Goal: Task Accomplishment & Management: Manage account settings

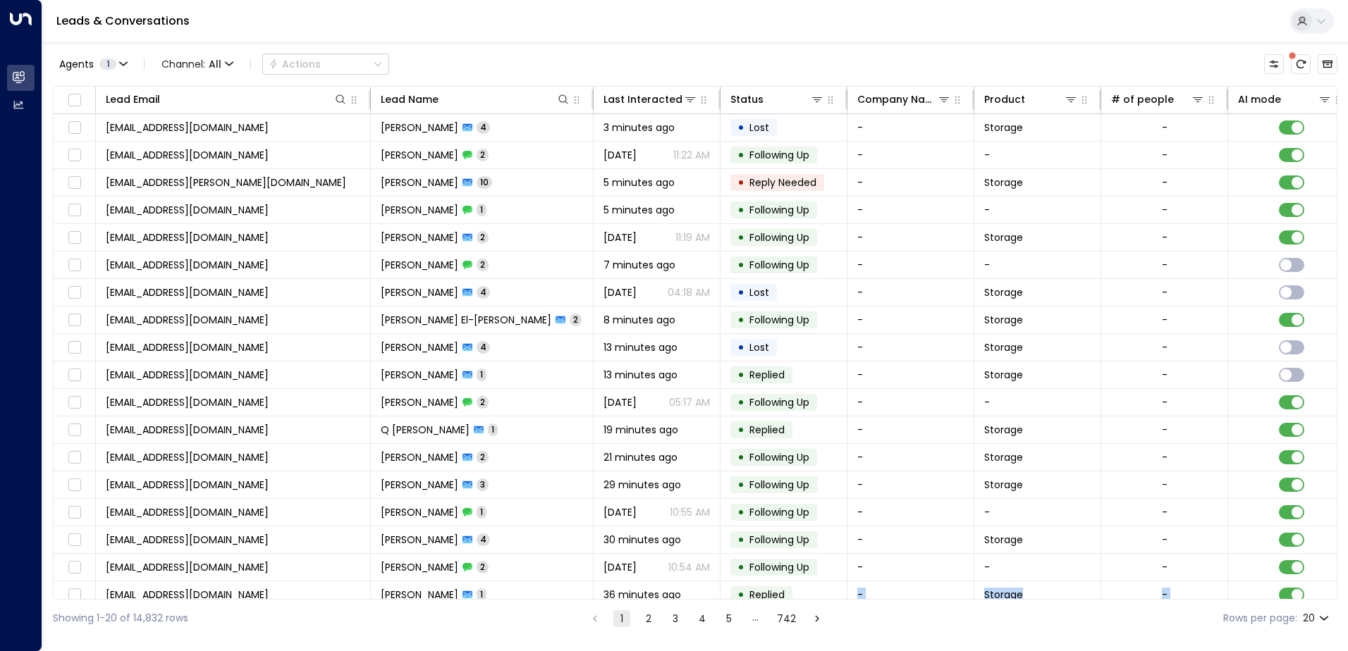
scroll to position [69, 0]
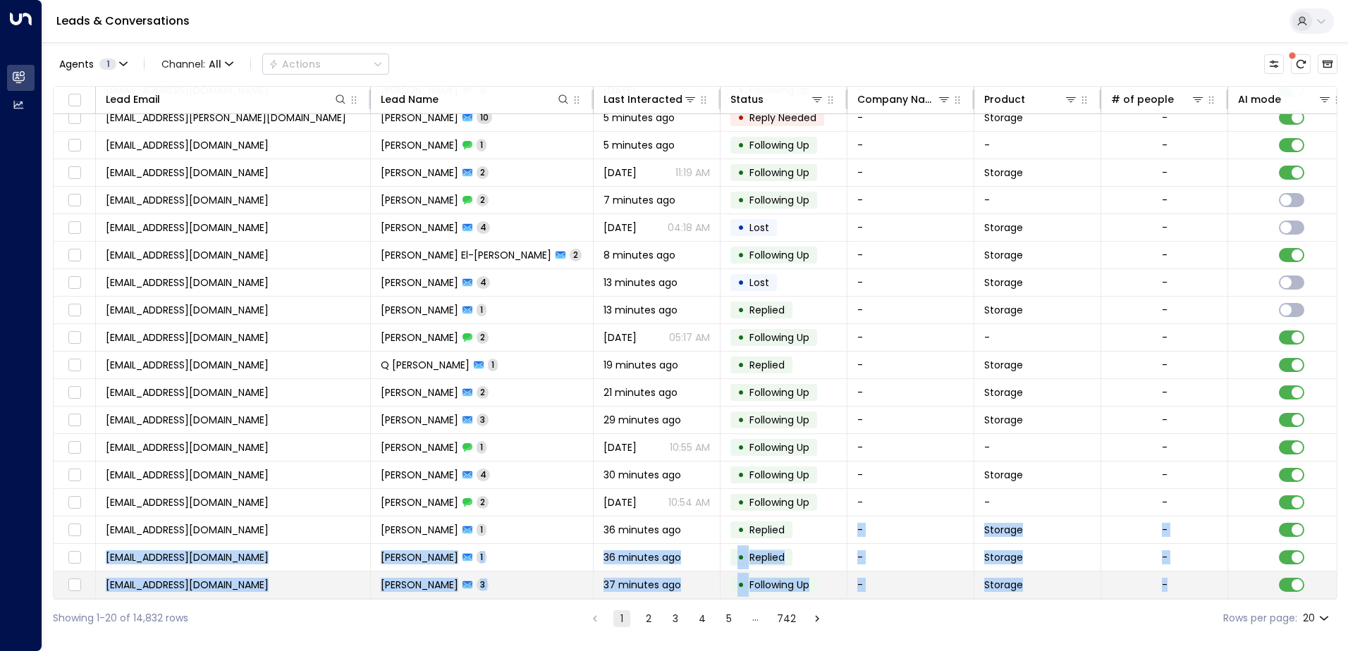
drag, startPoint x: 791, startPoint y: 599, endPoint x: 1245, endPoint y: 594, distance: 454.1
click at [1245, 594] on div "Lead Email Lead Name Last Interacted Status Company Name Product # of people AI…" at bounding box center [695, 343] width 1285 height 514
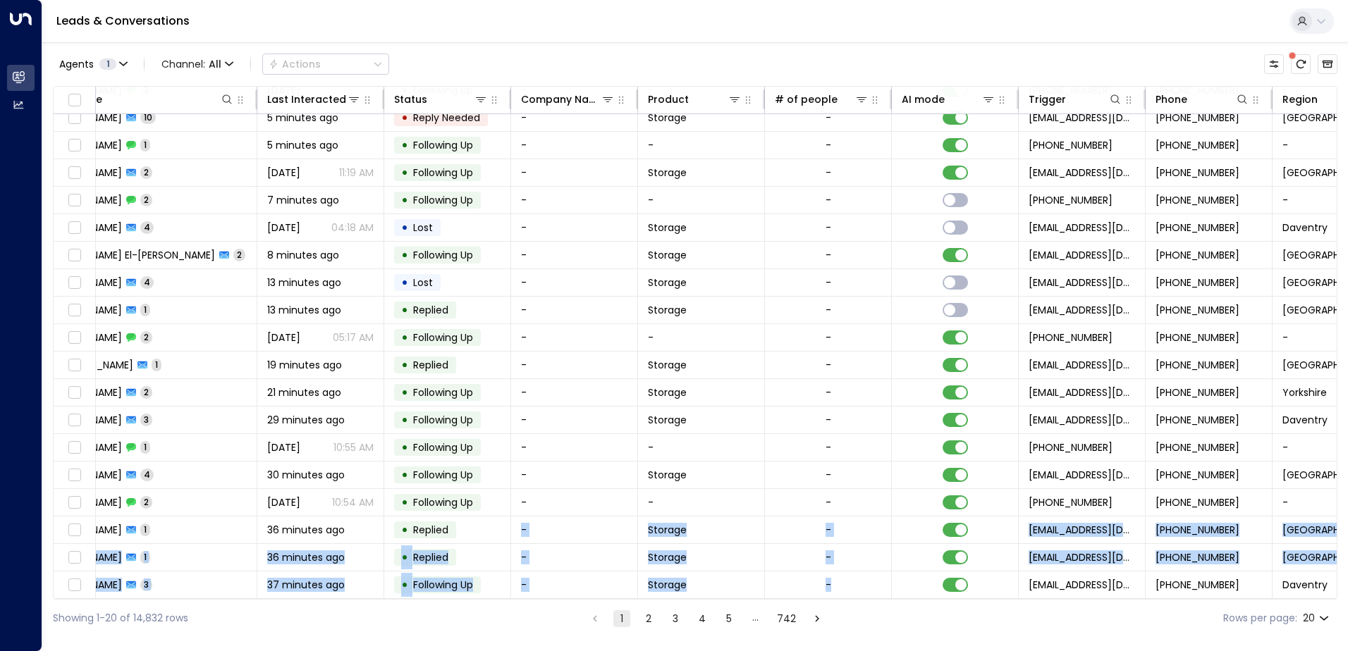
scroll to position [69, 532]
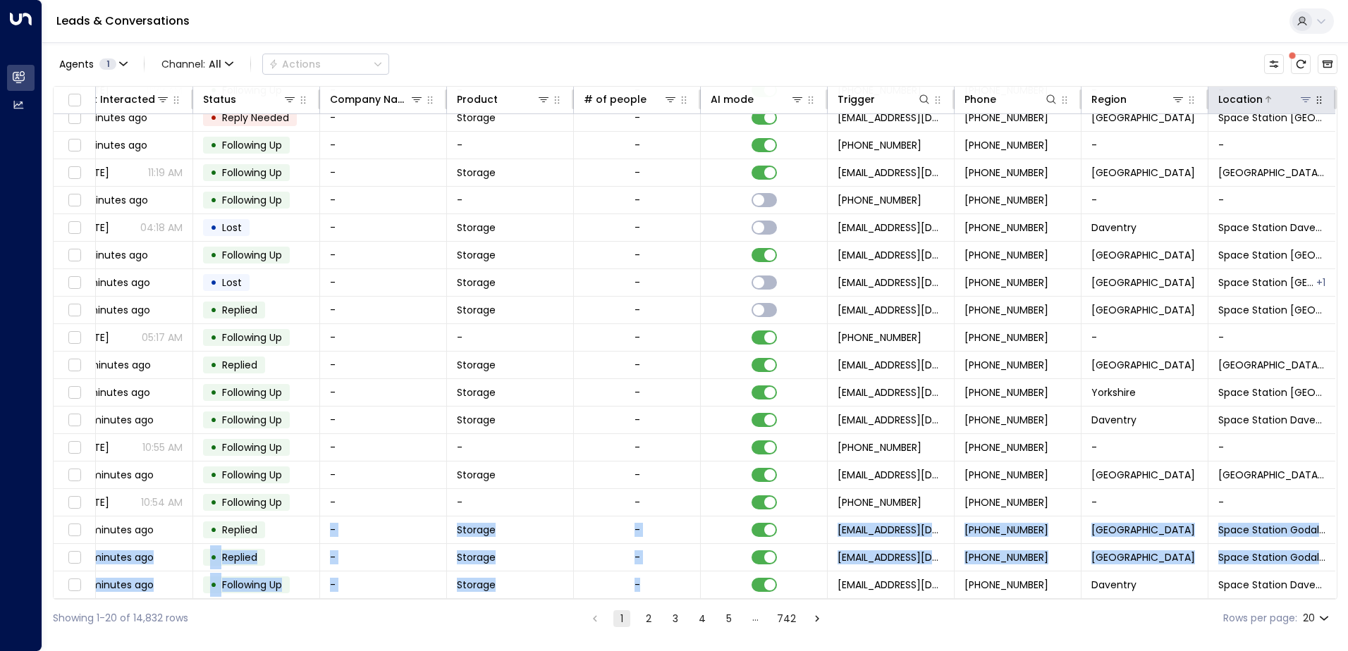
click at [1299, 99] on button at bounding box center [1306, 99] width 14 height 14
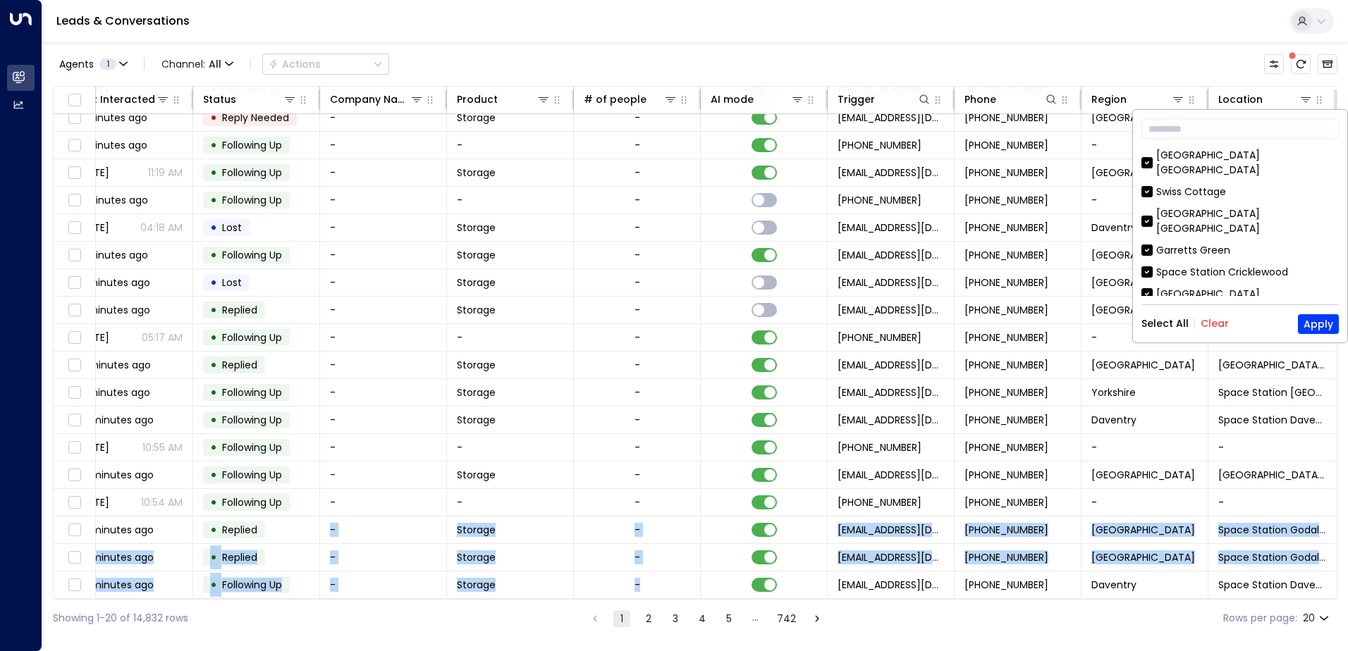
click at [1216, 322] on button "Clear" at bounding box center [1215, 323] width 28 height 11
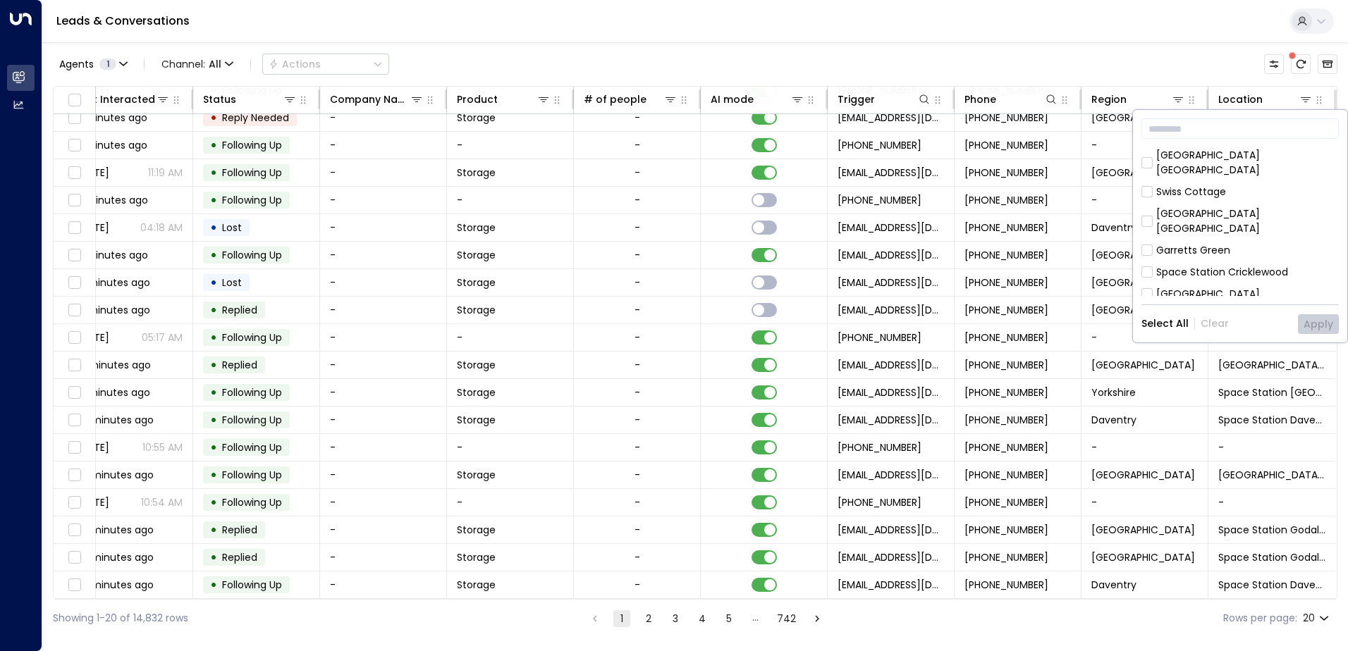
click at [1199, 287] on div "[GEOGRAPHIC_DATA]" at bounding box center [1208, 294] width 104 height 15
click at [1311, 319] on button "Apply" at bounding box center [1318, 324] width 41 height 20
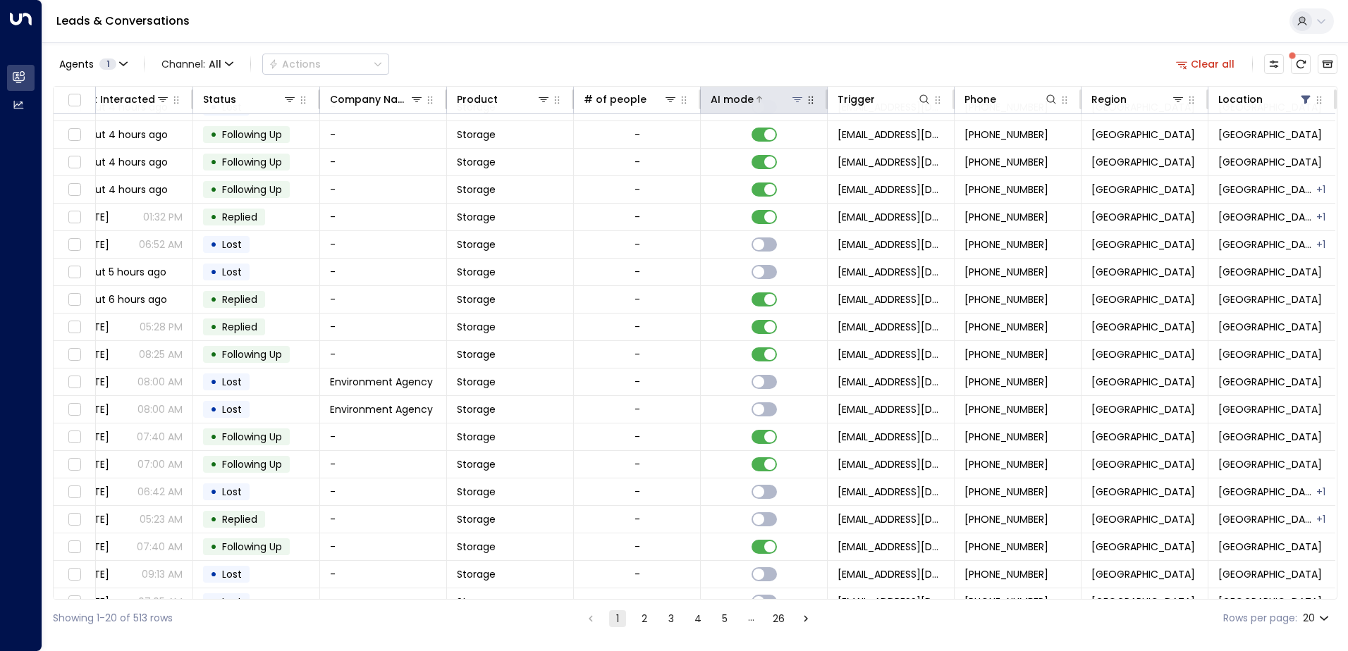
scroll to position [69, 532]
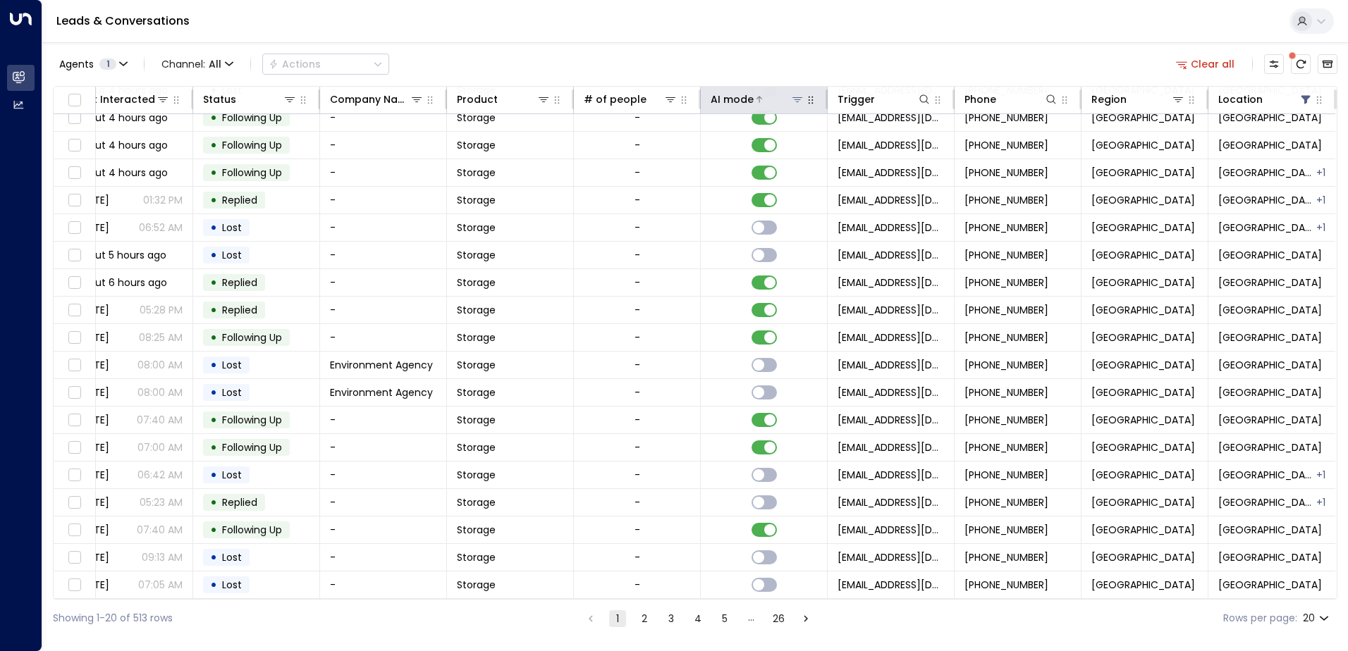
click at [797, 98] on icon at bounding box center [798, 99] width 10 height 5
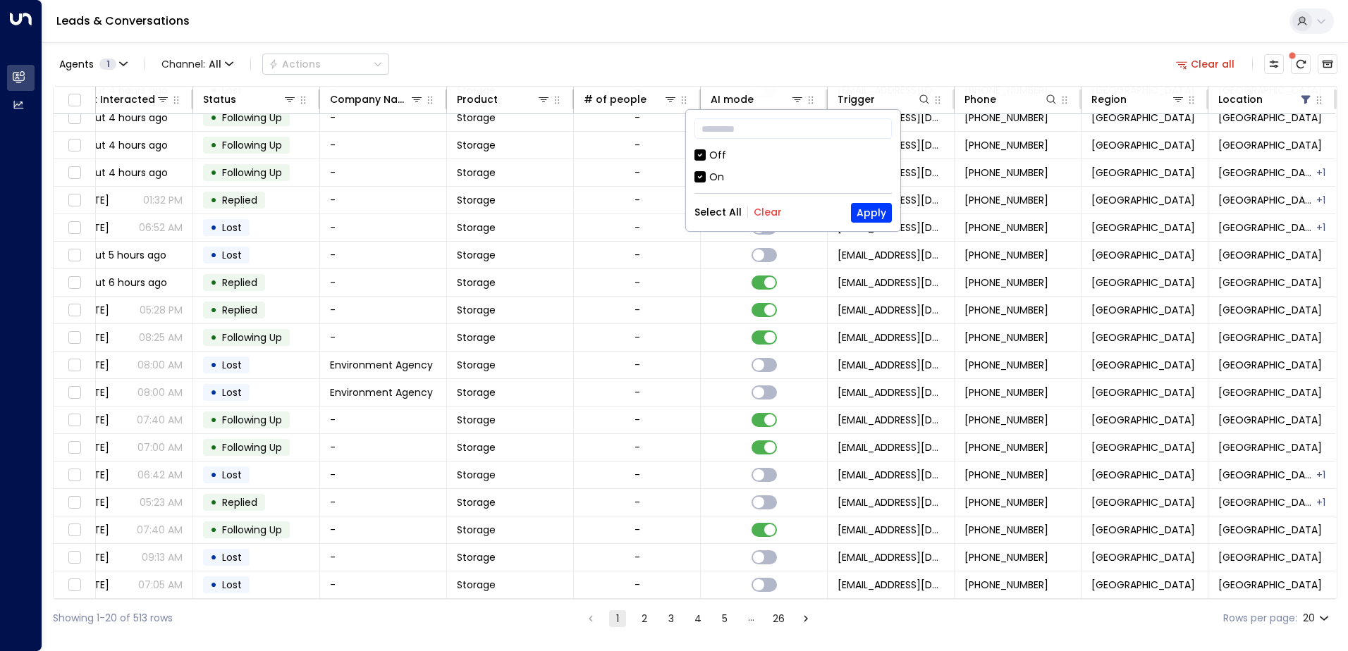
click at [720, 156] on div "Off" at bounding box center [717, 155] width 17 height 15
click at [855, 213] on button "Apply" at bounding box center [871, 213] width 41 height 20
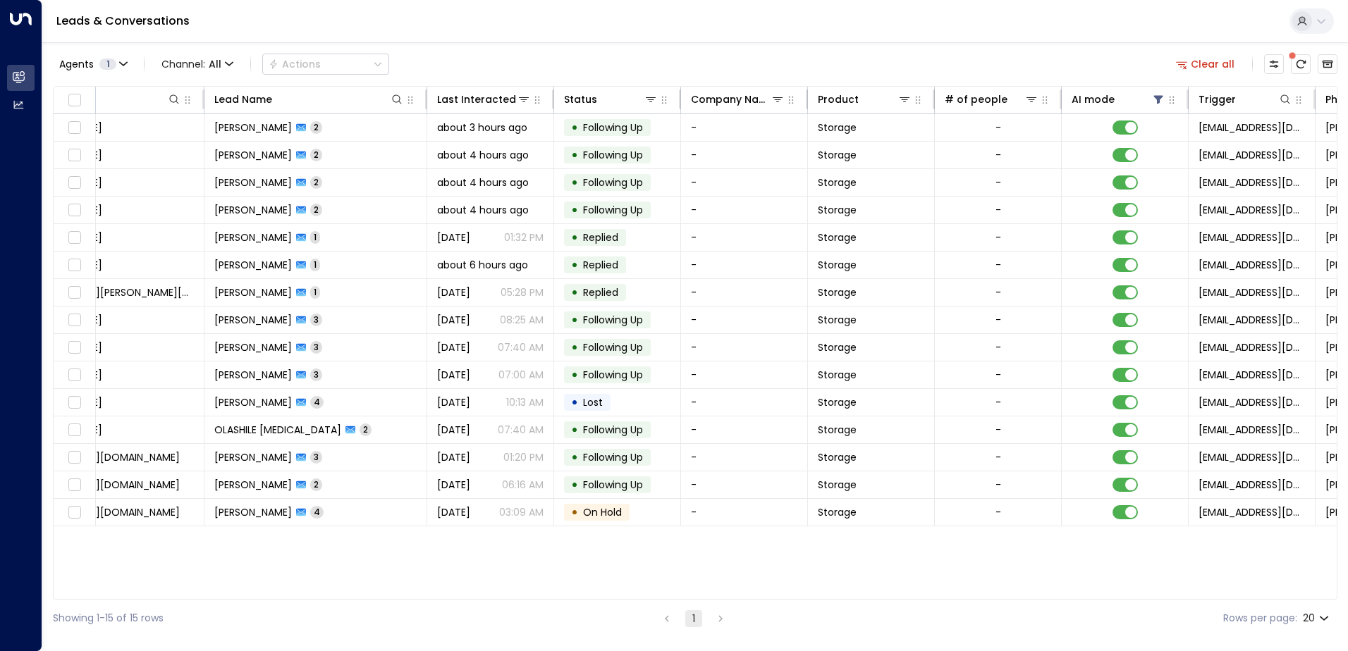
scroll to position [0, 133]
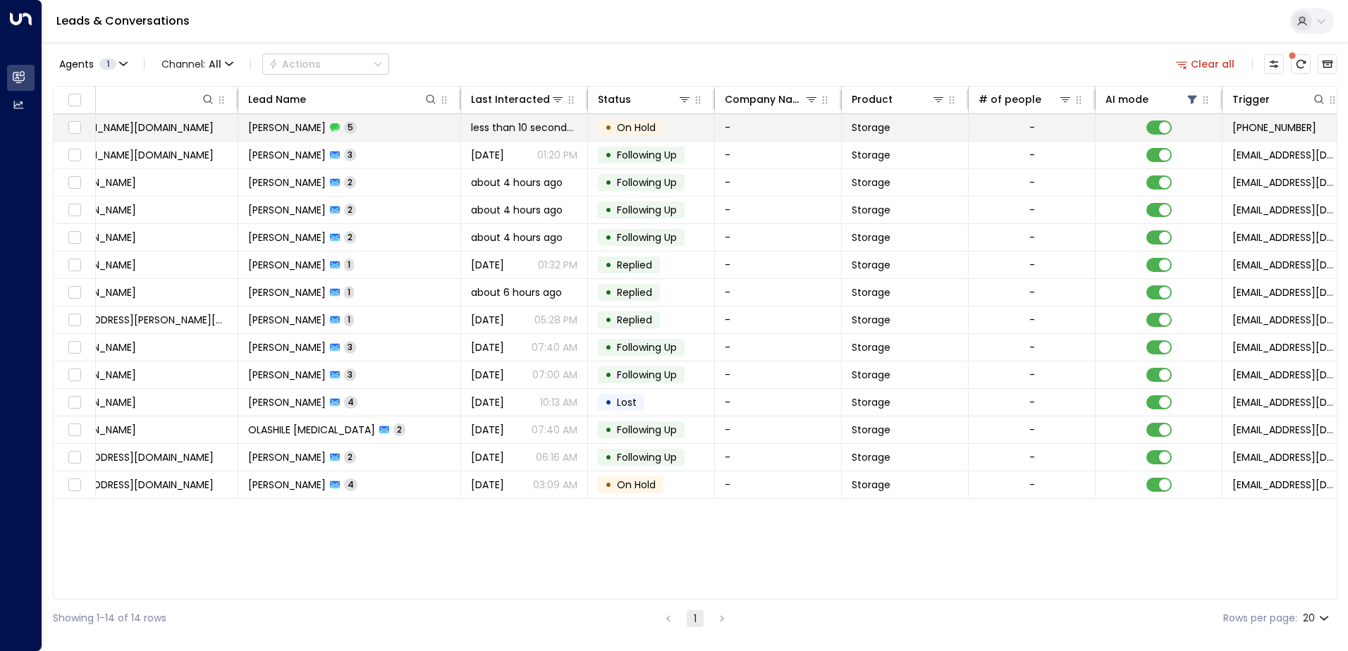
click at [613, 116] on td "• On Hold" at bounding box center [651, 127] width 127 height 27
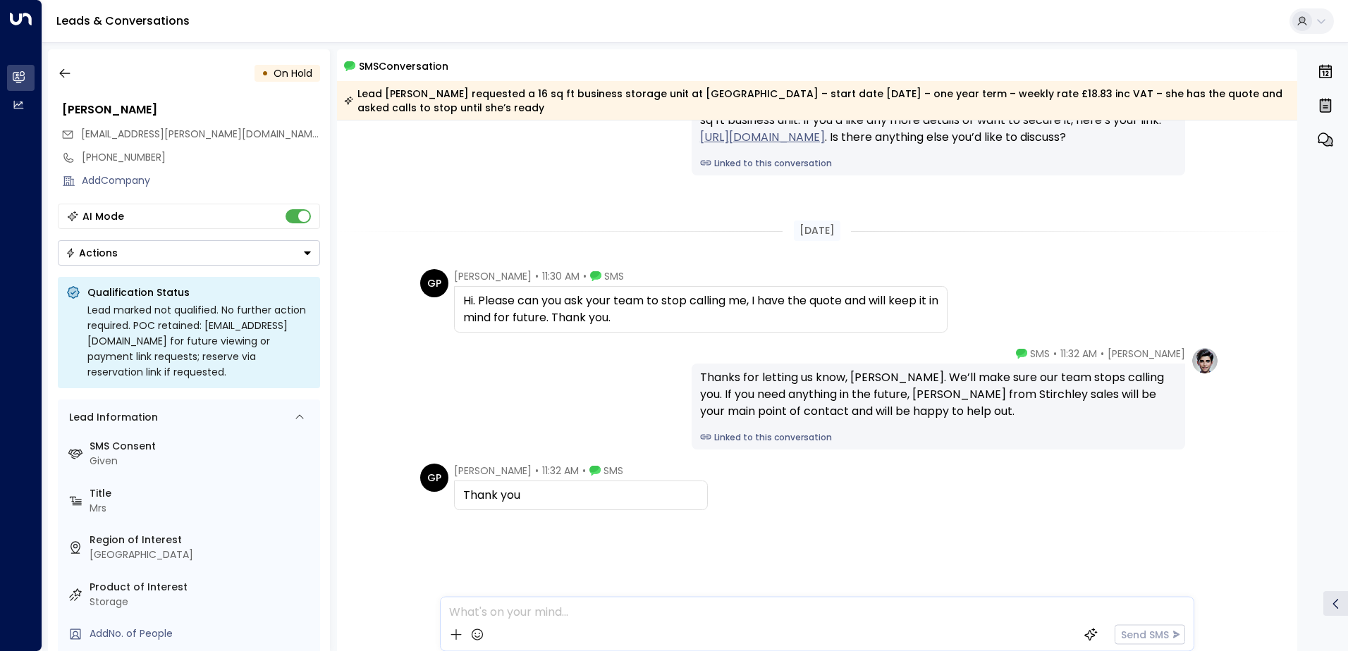
scroll to position [417, 0]
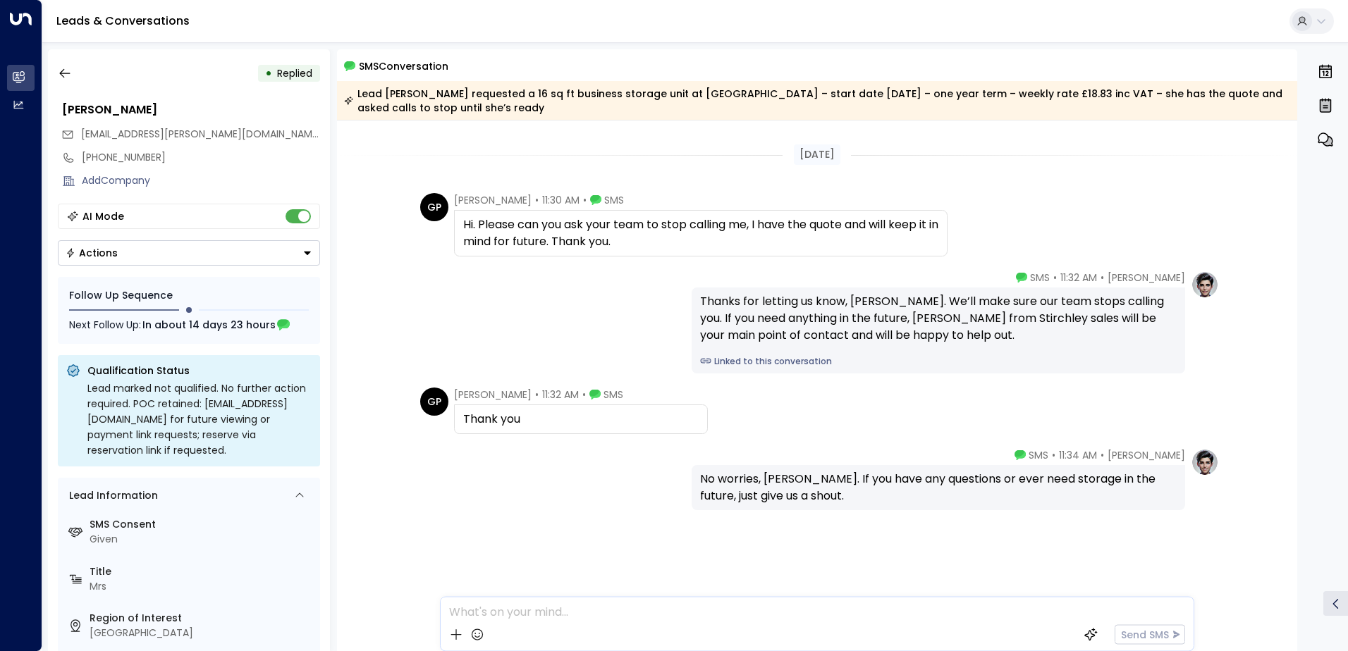
drag, startPoint x: 651, startPoint y: 244, endPoint x: 448, endPoint y: 231, distance: 202.8
click at [448, 231] on div "GP [PERSON_NAME] • 11:30 AM • SMS Hi. Please can you ask your team to stop call…" at bounding box center [683, 224] width 527 height 63
drag, startPoint x: 448, startPoint y: 231, endPoint x: 491, endPoint y: 232, distance: 43.0
copy div "Hi. Please can you ask your team to stop calling me, I have the quote and will …"
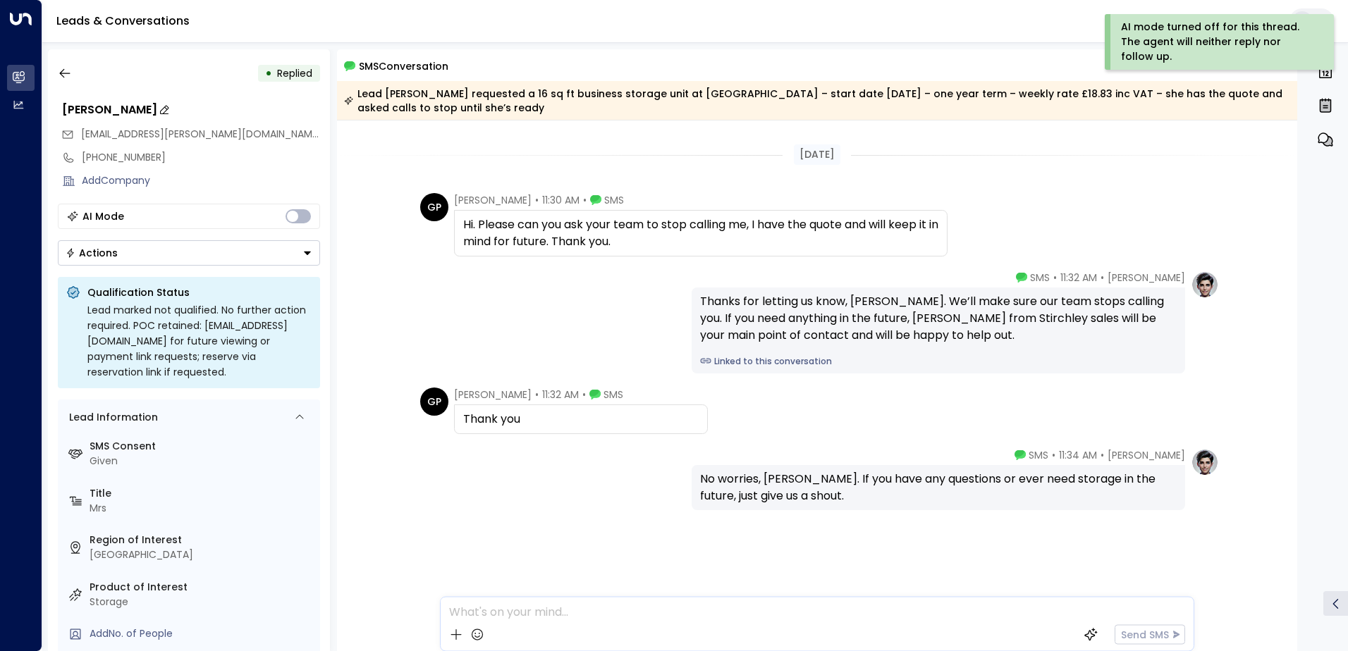
click at [300, 109] on div "[PERSON_NAME]" at bounding box center [191, 110] width 258 height 17
click at [69, 73] on icon "button" at bounding box center [65, 73] width 14 height 14
